Goal: Register for event/course

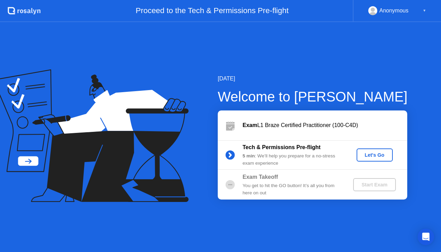
click at [374, 150] on button "Let's Go" at bounding box center [375, 154] width 36 height 13
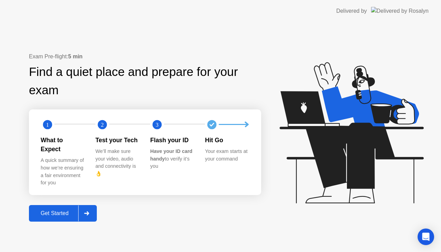
click at [54, 210] on div "Get Started" at bounding box center [54, 213] width 47 height 6
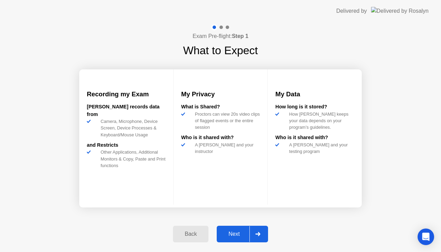
click at [241, 232] on div "Next" at bounding box center [234, 234] width 31 height 6
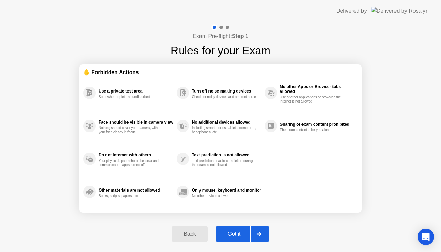
click at [241, 232] on div "Got it" at bounding box center [234, 234] width 32 height 6
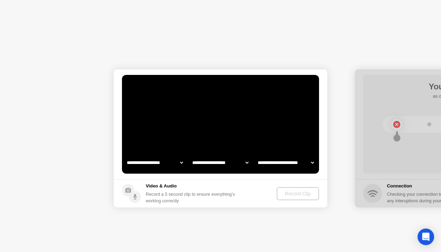
select select "**********"
select select "*******"
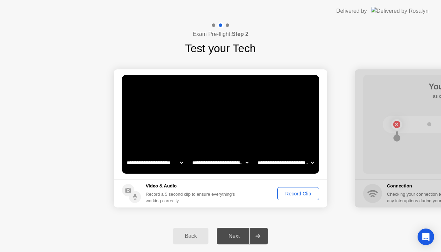
click at [295, 188] on button "Record Clip" at bounding box center [298, 193] width 42 height 13
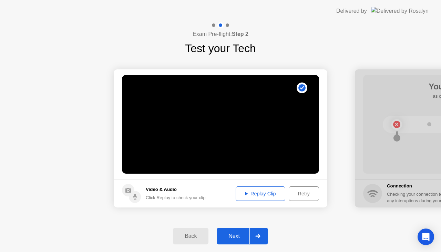
click at [250, 196] on div "Replay Clip" at bounding box center [260, 194] width 45 height 6
click at [111, 37] on div "Exam Pre-flight: Step 2 Test your Tech" at bounding box center [220, 39] width 441 height 34
click at [246, 192] on icon at bounding box center [246, 193] width 3 height 3
click at [231, 233] on div "Next" at bounding box center [234, 236] width 31 height 6
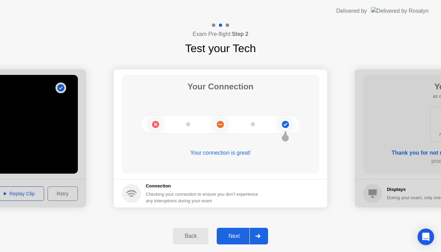
click at [235, 230] on button "Next" at bounding box center [242, 235] width 51 height 17
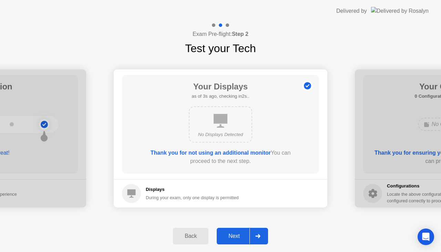
click at [233, 234] on div "Next" at bounding box center [234, 236] width 31 height 6
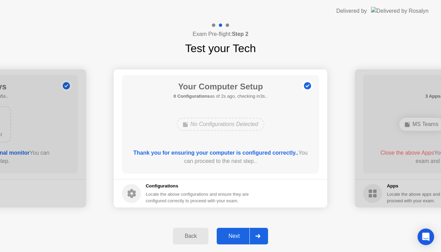
click at [233, 233] on div "Next" at bounding box center [234, 236] width 31 height 6
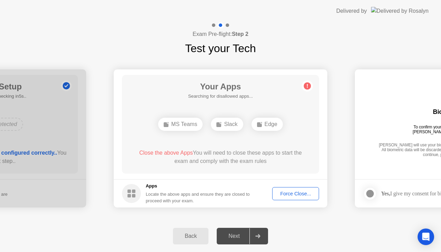
click at [158, 151] on span "Close the above Apps" at bounding box center [166, 153] width 54 height 6
click at [295, 194] on div "Force Close..." at bounding box center [296, 194] width 42 height 6
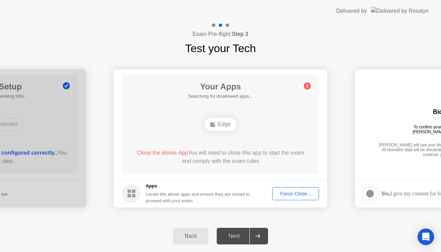
click at [289, 191] on div "Force Close..." at bounding box center [296, 194] width 42 height 6
click at [221, 125] on div "Edge" at bounding box center [220, 124] width 31 height 13
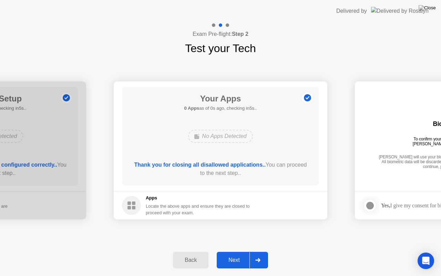
click at [324, 251] on div "Back Next" at bounding box center [220, 260] width 441 height 32
click at [237, 251] on button "Next" at bounding box center [242, 260] width 51 height 17
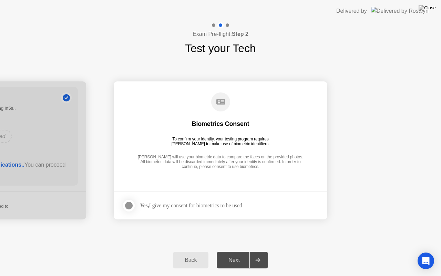
click at [214, 202] on div "Yes, I give my consent for biometrics to be used" at bounding box center [191, 205] width 102 height 7
click at [131, 207] on div at bounding box center [129, 205] width 8 height 8
click at [241, 251] on button "Next" at bounding box center [242, 260] width 51 height 17
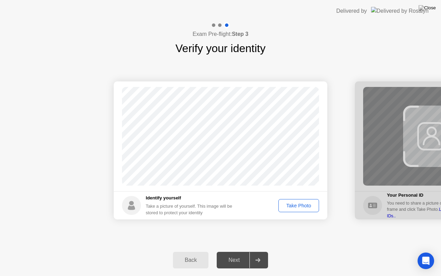
click at [296, 210] on button "Take Photo" at bounding box center [298, 205] width 41 height 13
click at [235, 251] on button "Next" at bounding box center [242, 260] width 51 height 17
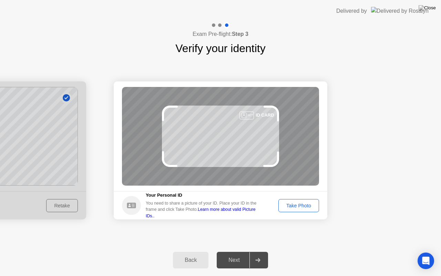
click at [288, 208] on div "Take Photo" at bounding box center [299, 206] width 36 height 6
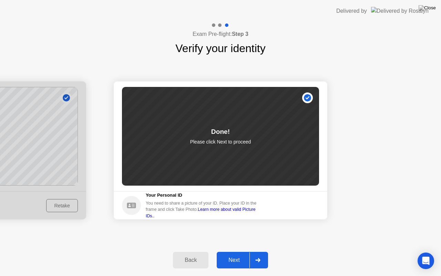
click at [231, 251] on div "Next" at bounding box center [234, 260] width 31 height 6
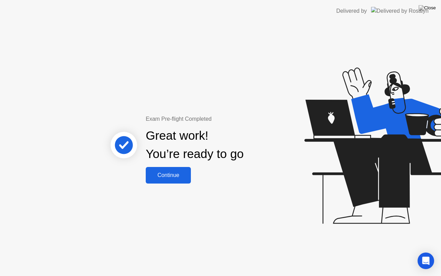
click at [160, 177] on div "Continue" at bounding box center [168, 175] width 41 height 6
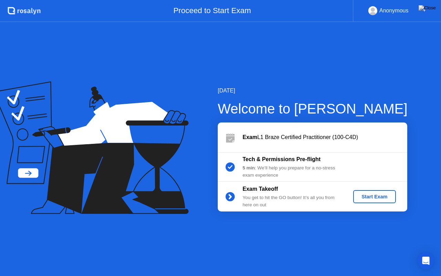
click at [367, 197] on div "Start Exam" at bounding box center [374, 197] width 37 height 6
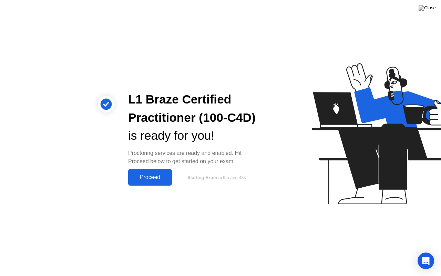
click at [160, 180] on div "Proceed" at bounding box center [150, 177] width 40 height 6
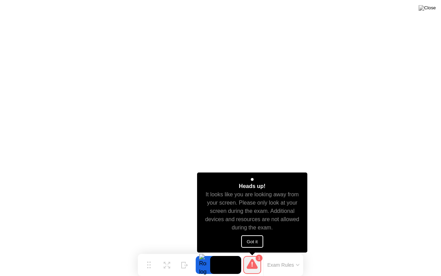
click at [256, 239] on button "Got it" at bounding box center [252, 241] width 22 height 12
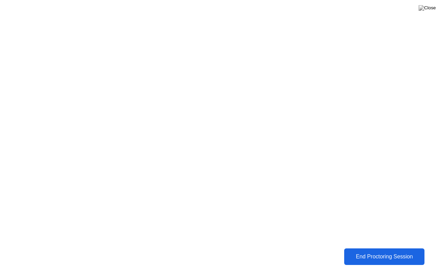
click at [376, 251] on div "End Proctoring Session" at bounding box center [384, 256] width 76 height 6
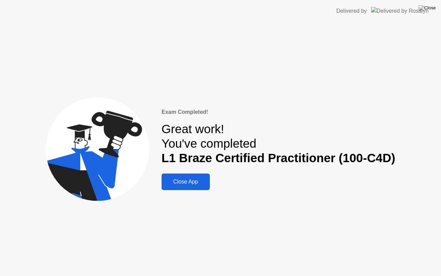
click at [196, 188] on button "Close App" at bounding box center [186, 181] width 48 height 17
